Goal: Task Accomplishment & Management: Use online tool/utility

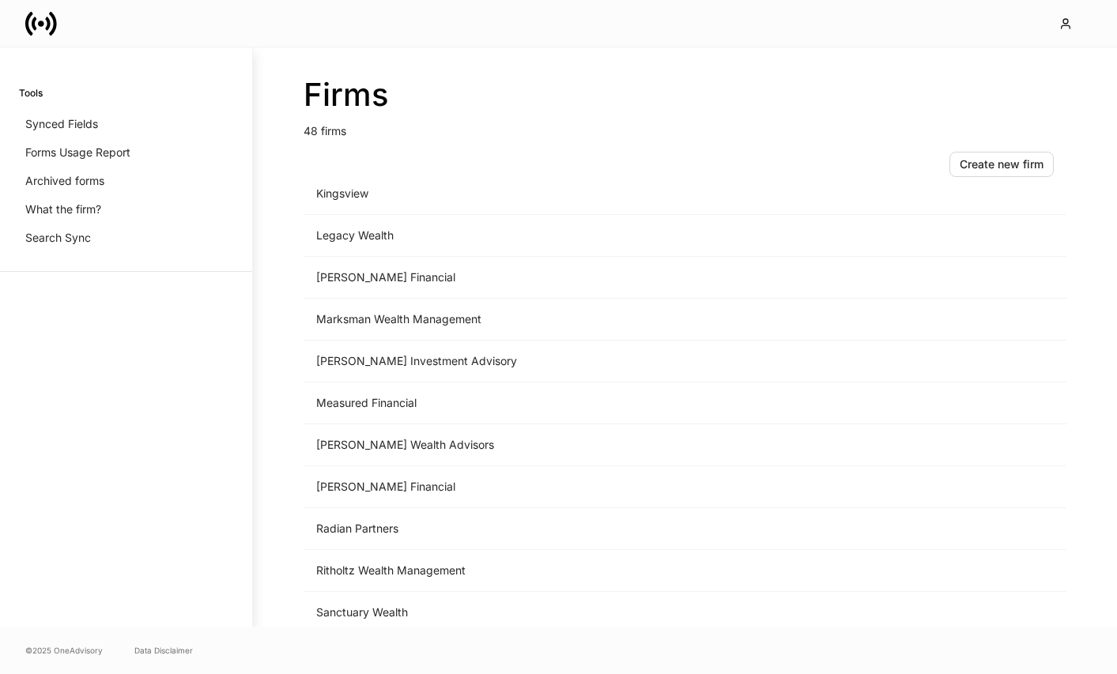
scroll to position [1630, 0]
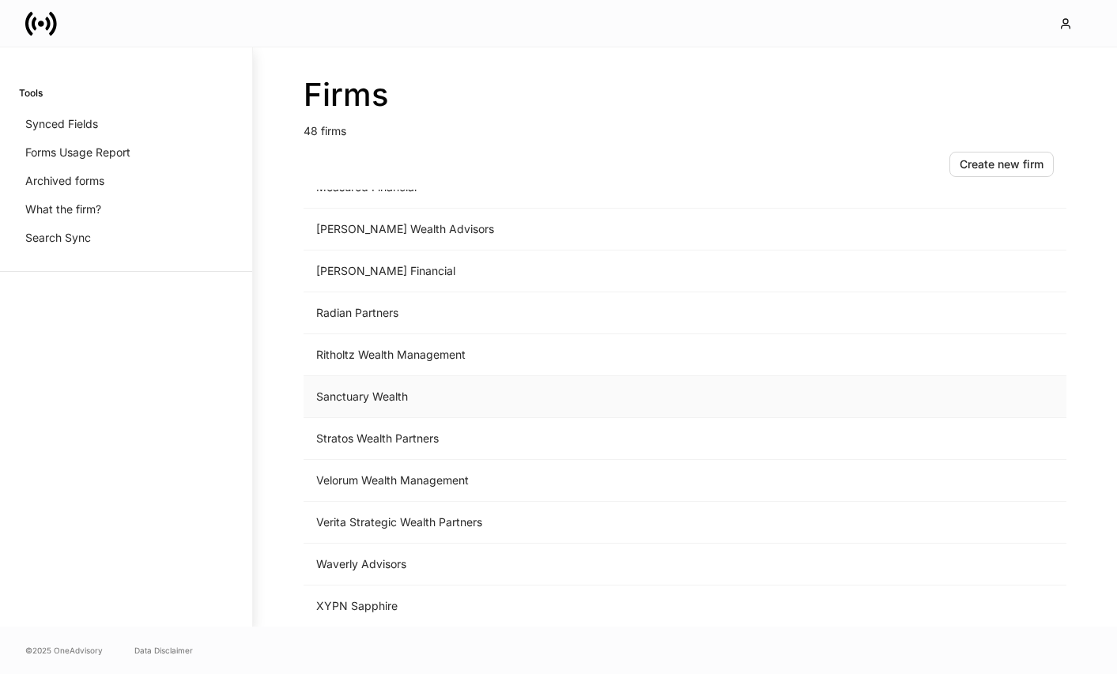
click at [467, 406] on td "Sanctuary Wealth" at bounding box center [554, 397] width 501 height 42
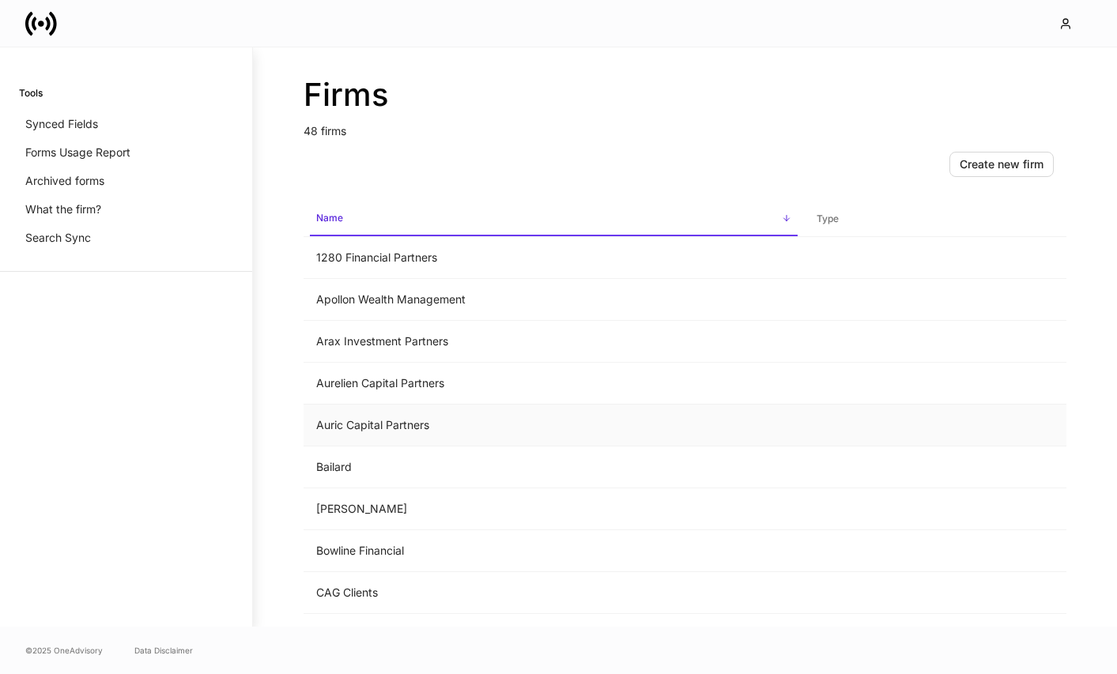
click at [499, 415] on td "Auric Capital Partners" at bounding box center [554, 426] width 501 height 42
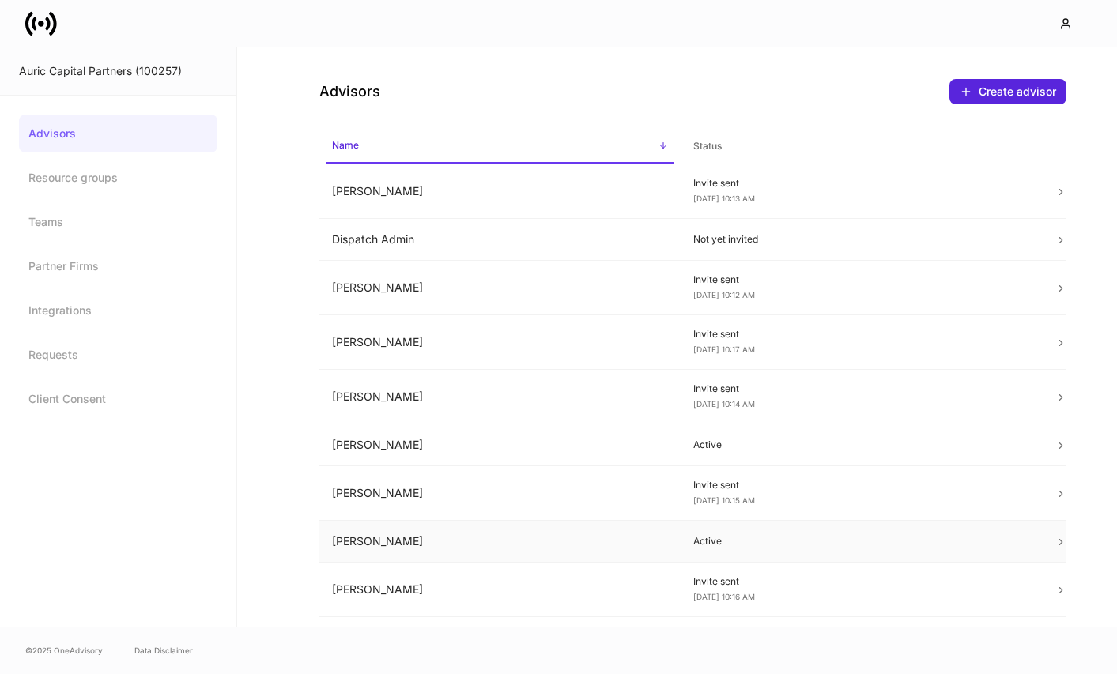
click at [579, 540] on td "[PERSON_NAME]" at bounding box center [499, 542] width 361 height 42
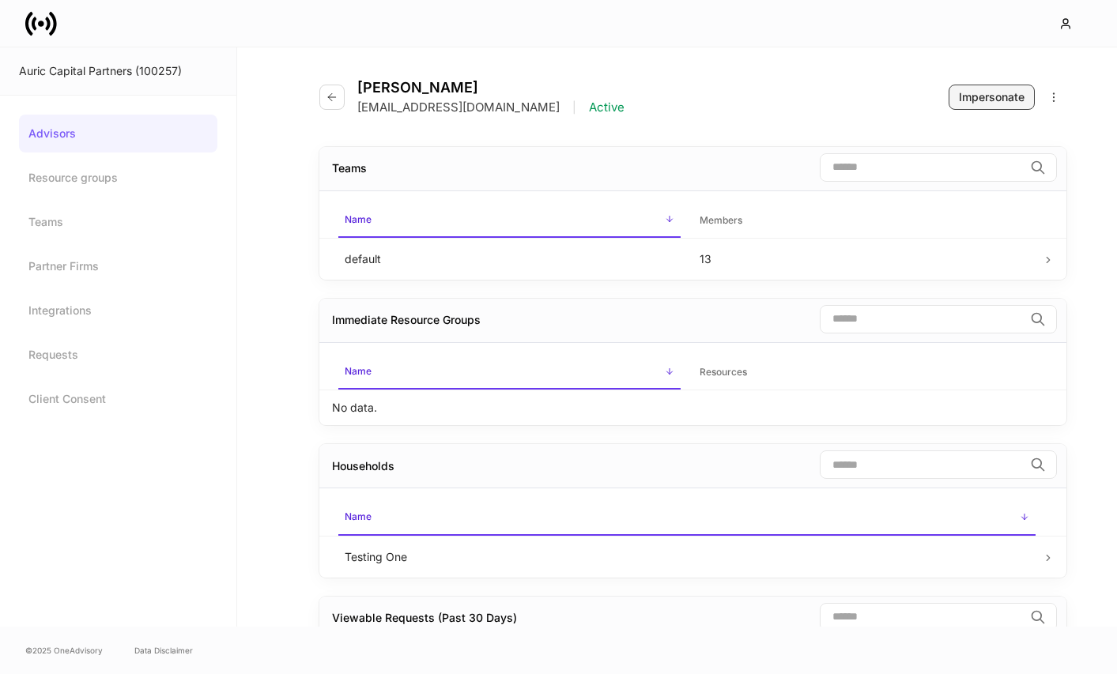
click at [962, 88] on button "Impersonate" at bounding box center [992, 97] width 86 height 25
click at [104, 176] on link "Resource groups" at bounding box center [118, 178] width 198 height 38
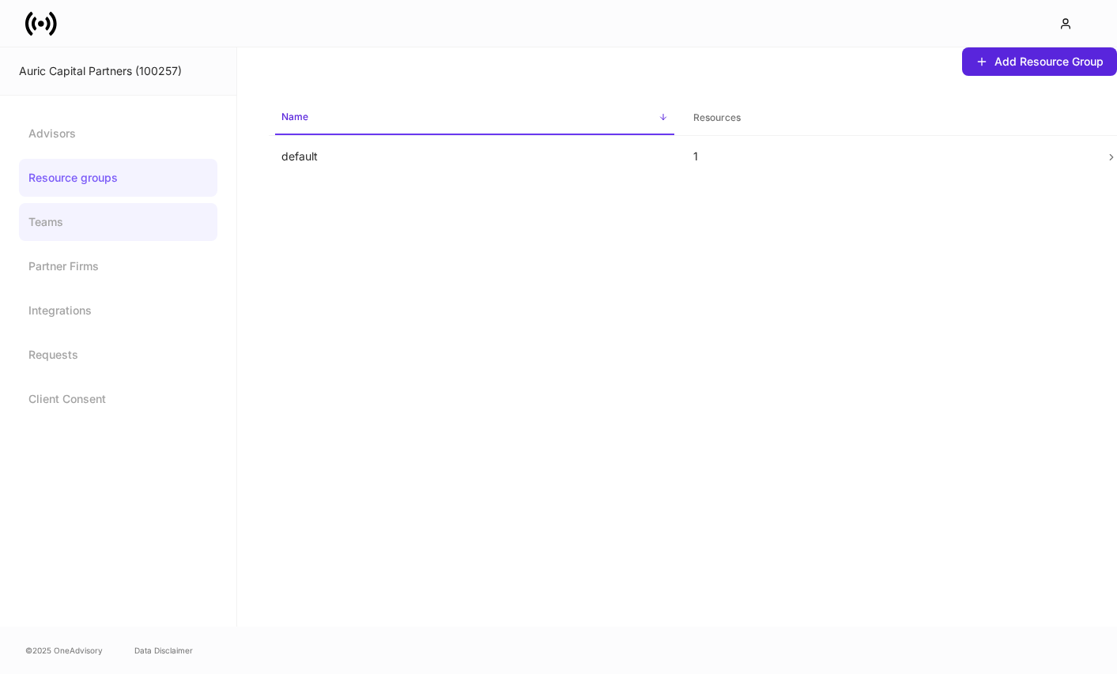
click at [86, 217] on link "Teams" at bounding box center [118, 222] width 198 height 38
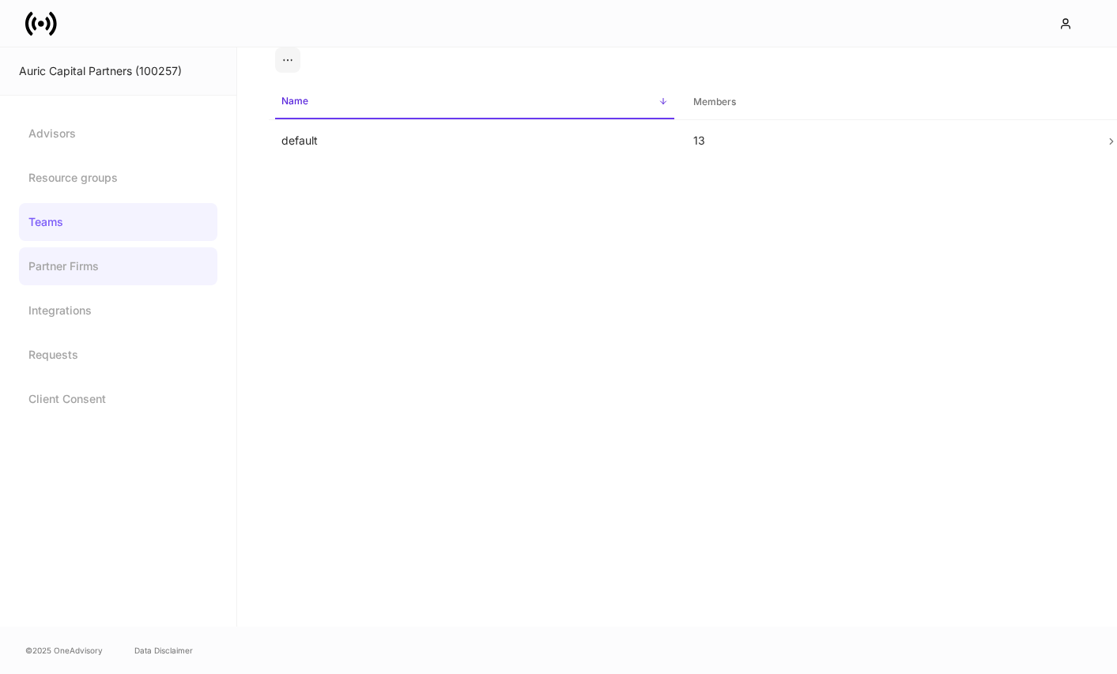
click at [88, 271] on link "Partner Firms" at bounding box center [118, 266] width 198 height 38
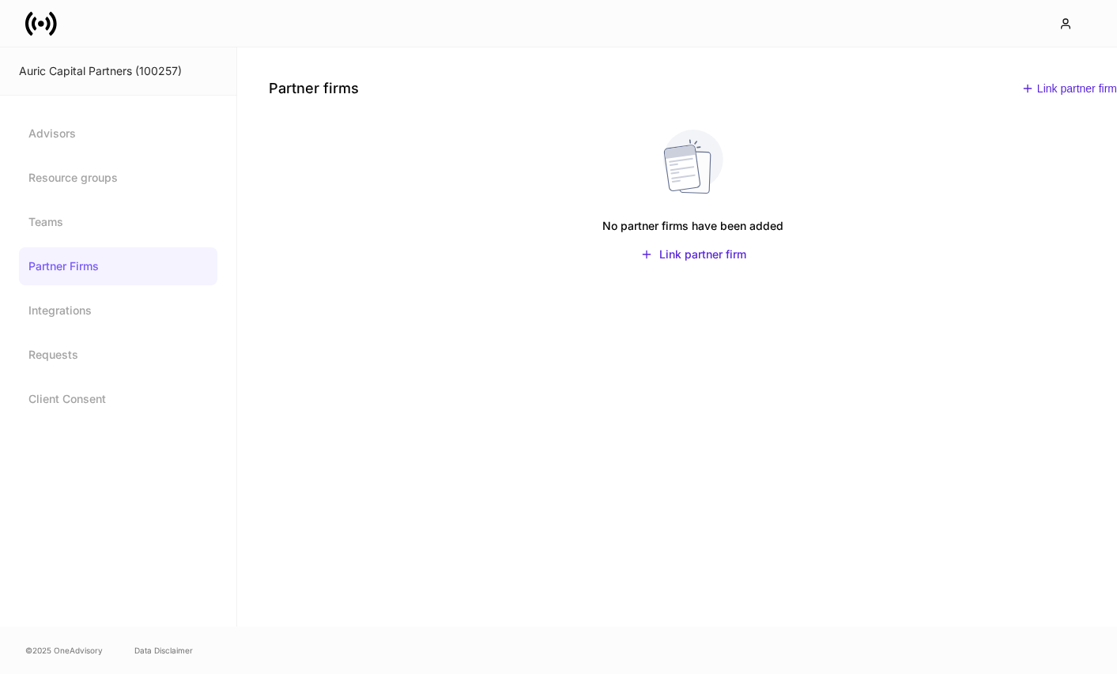
click at [110, 72] on div "Auric Capital Partners (100257)" at bounding box center [118, 71] width 198 height 16
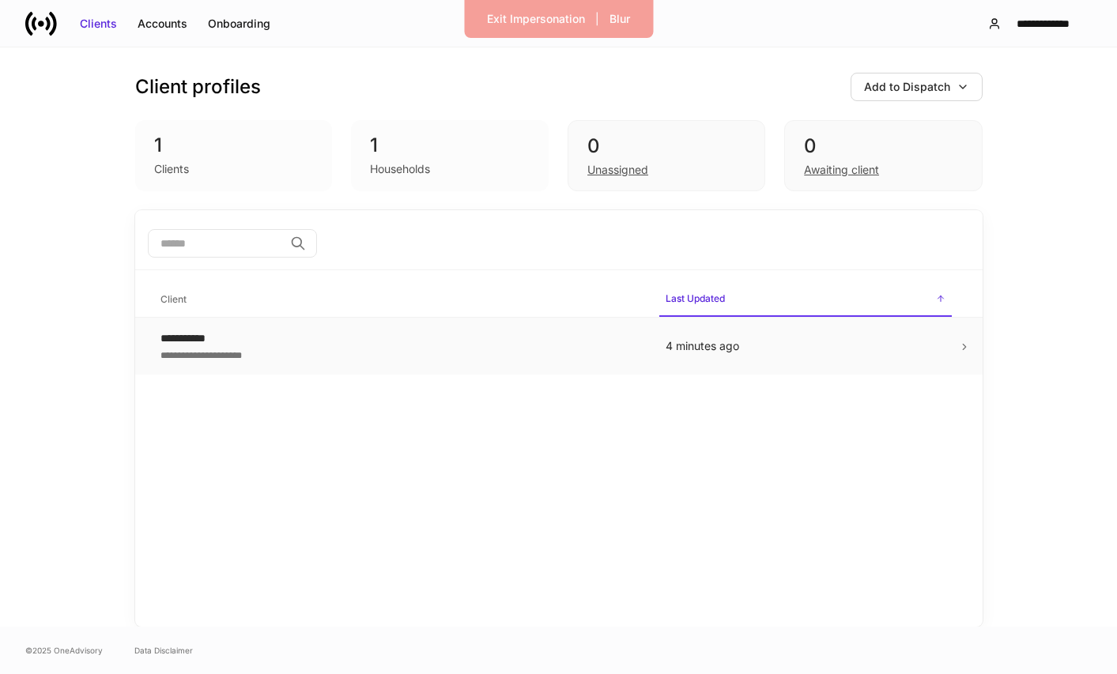
click at [540, 365] on td "**********" at bounding box center [400, 347] width 505 height 58
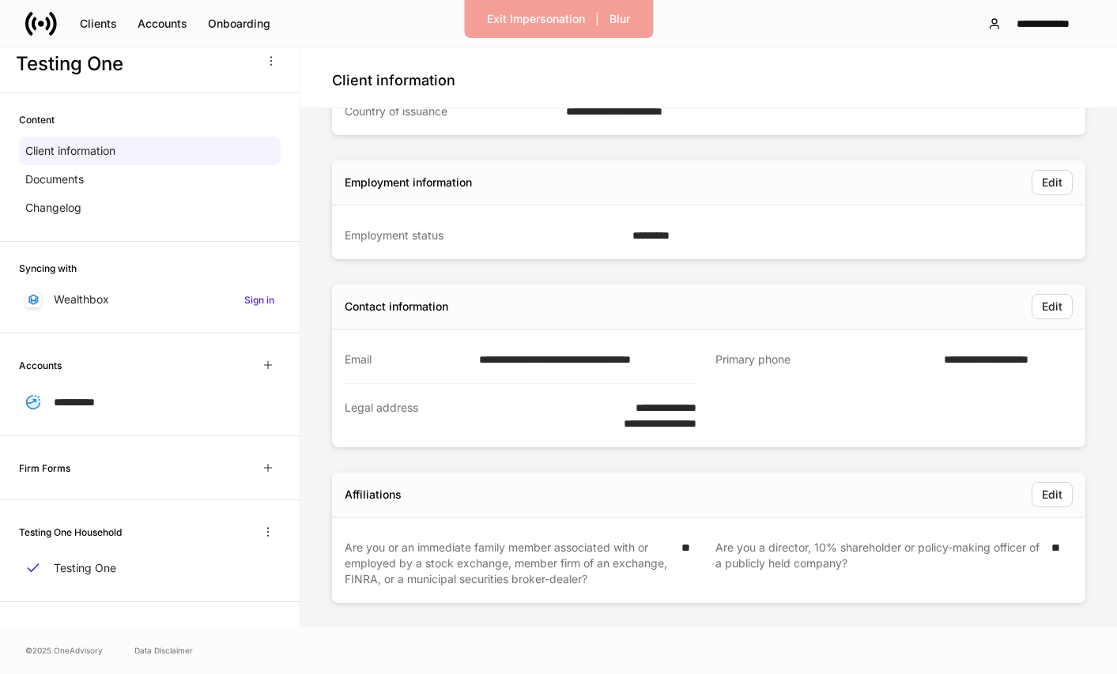
scroll to position [524, 0]
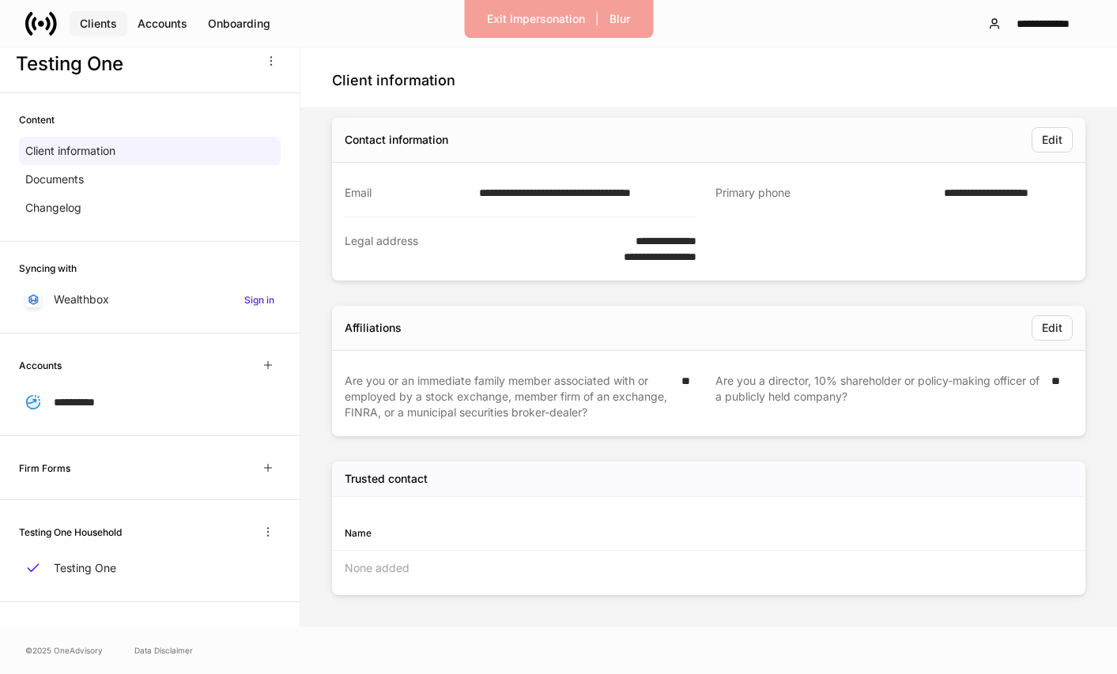
click at [96, 23] on div "Clients" at bounding box center [98, 24] width 37 height 16
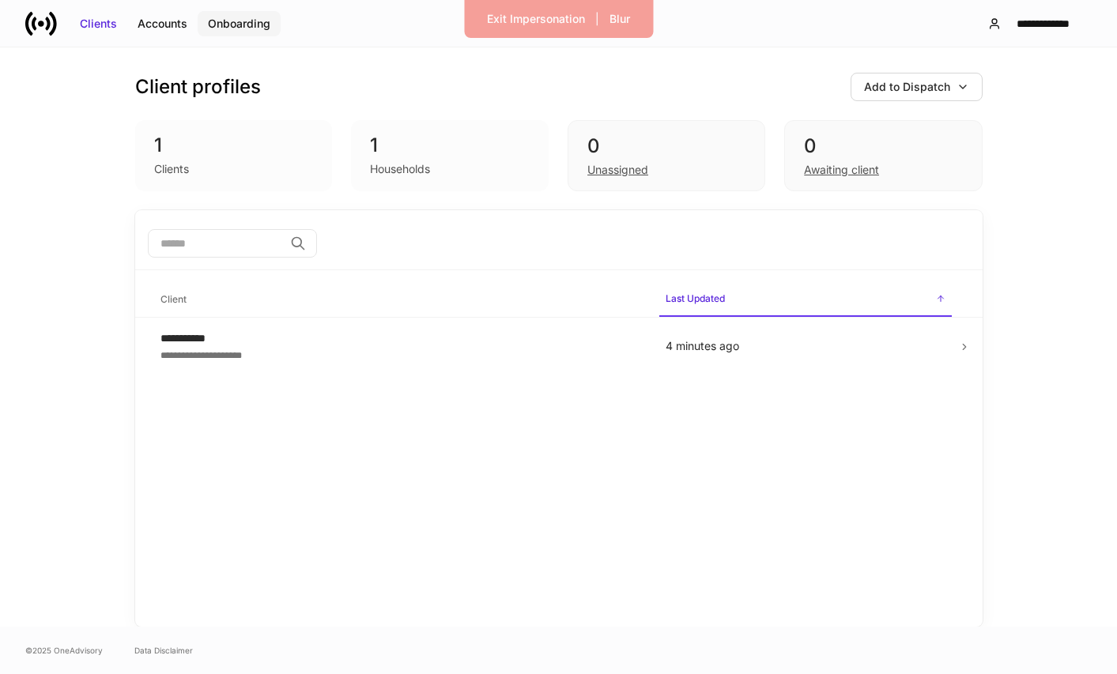
click at [215, 13] on button "Onboarding" at bounding box center [239, 23] width 83 height 25
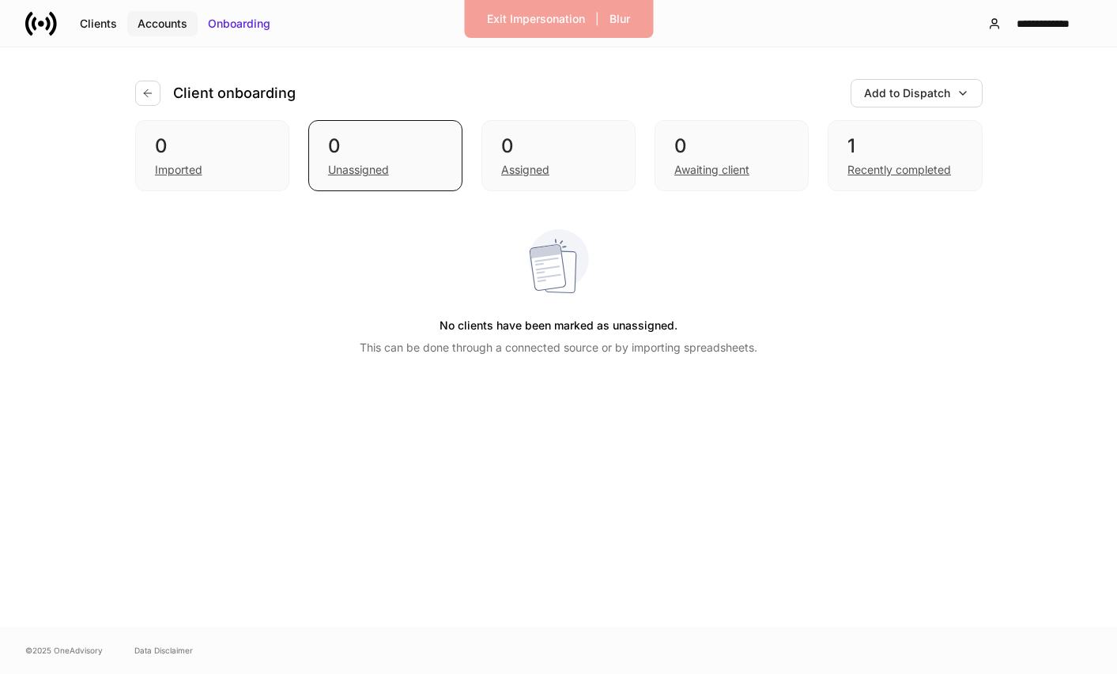
click at [169, 20] on div "Accounts" at bounding box center [163, 24] width 50 height 16
